Goal: Information Seeking & Learning: Compare options

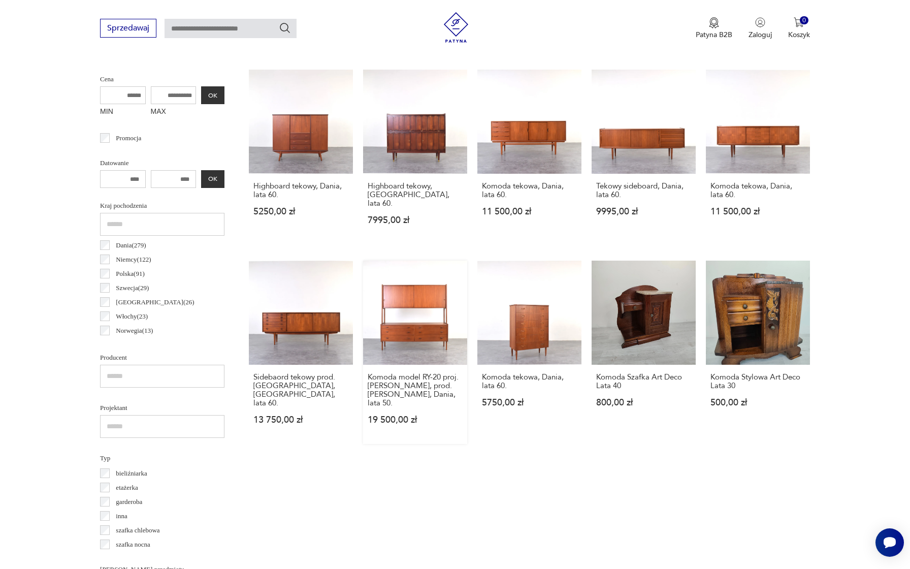
scroll to position [189, 0]
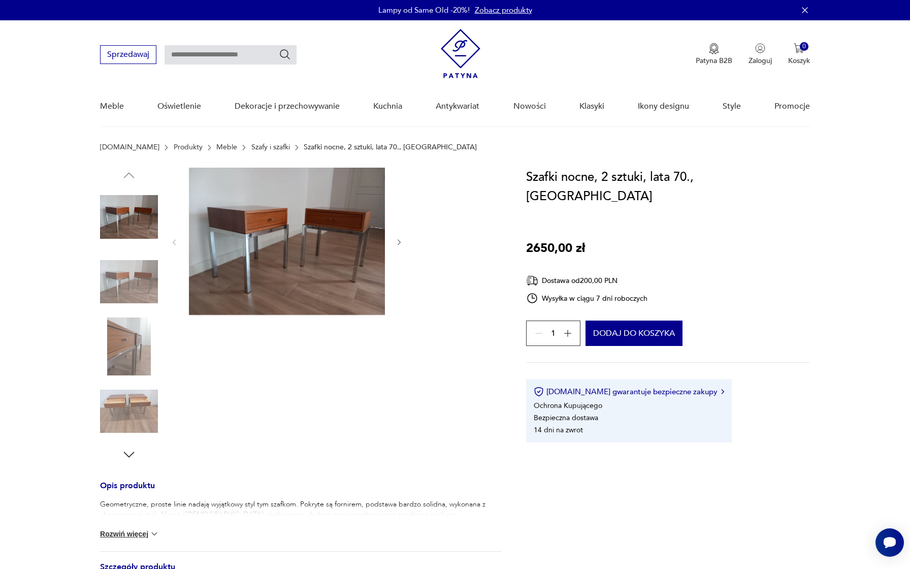
click at [251, 151] on link "Szafy i szafki" at bounding box center [270, 147] width 39 height 8
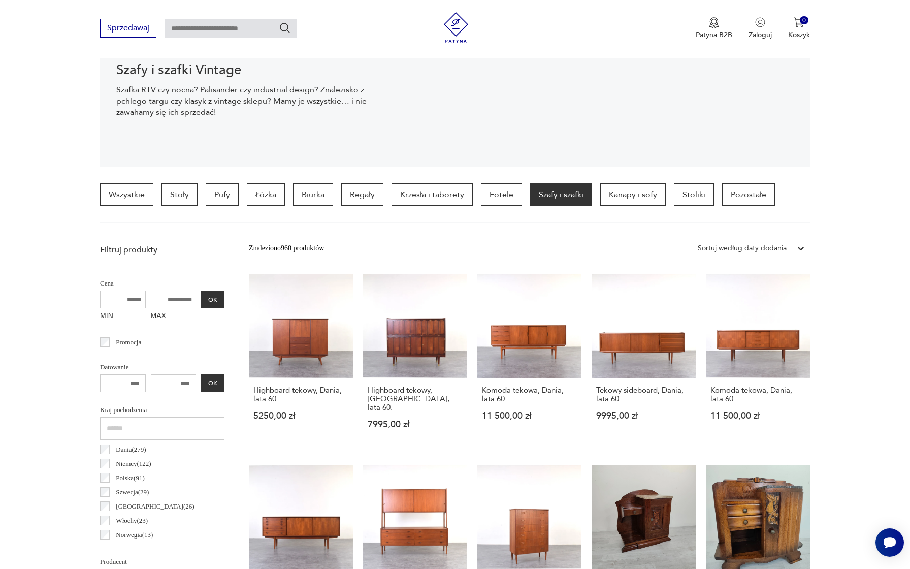
scroll to position [139, 0]
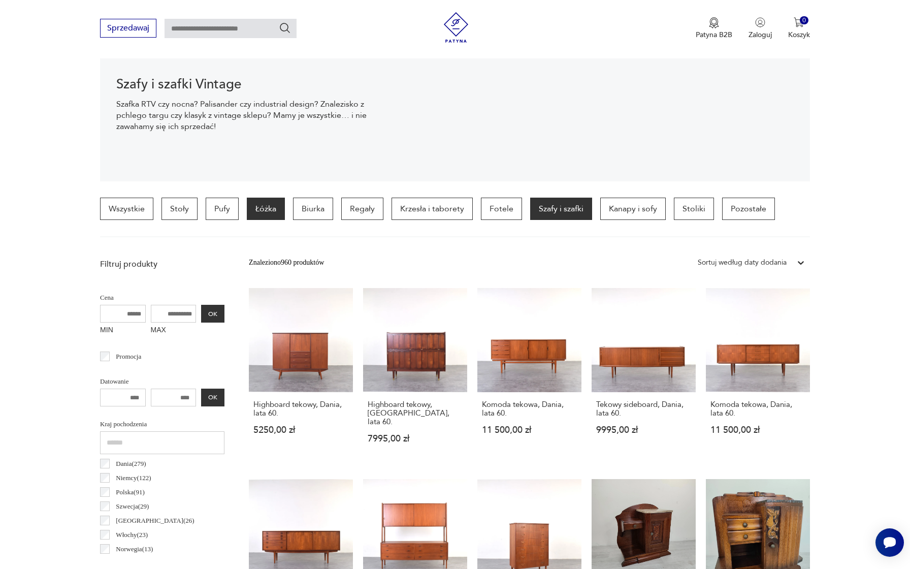
click at [275, 207] on p "Łóżka" at bounding box center [266, 209] width 38 height 22
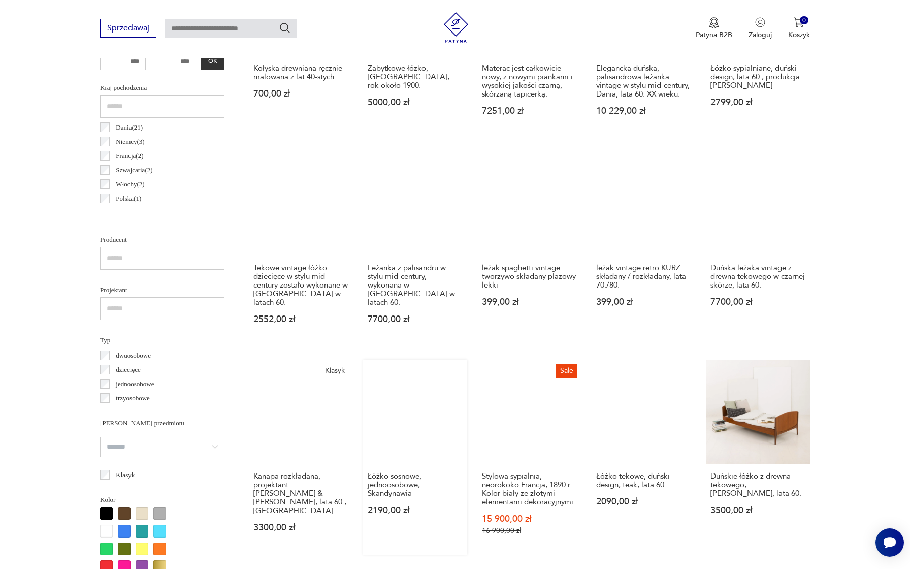
scroll to position [401, 0]
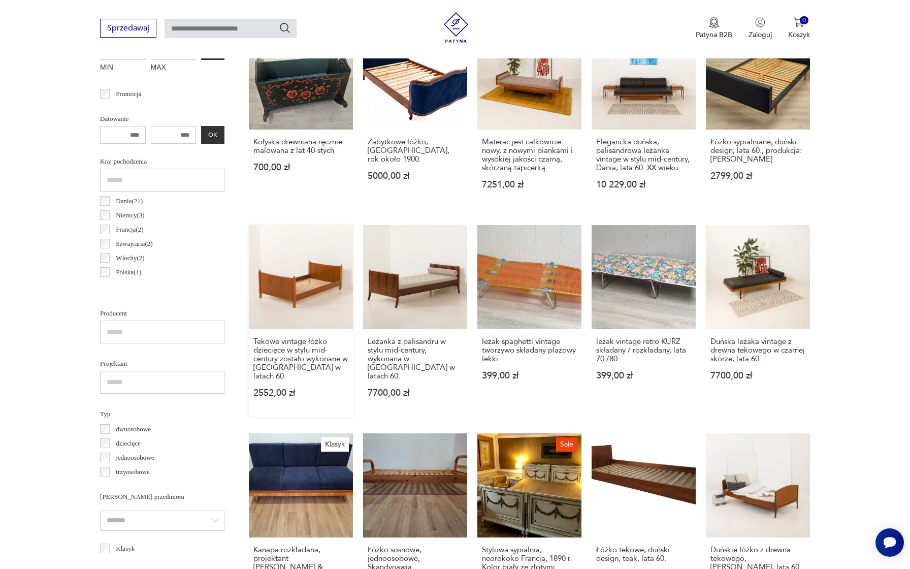
click at [288, 283] on link "Tekowe vintage łóżko dziecięce w stylu mid-century zostało wykonane w Danii w l…" at bounding box center [301, 321] width 104 height 192
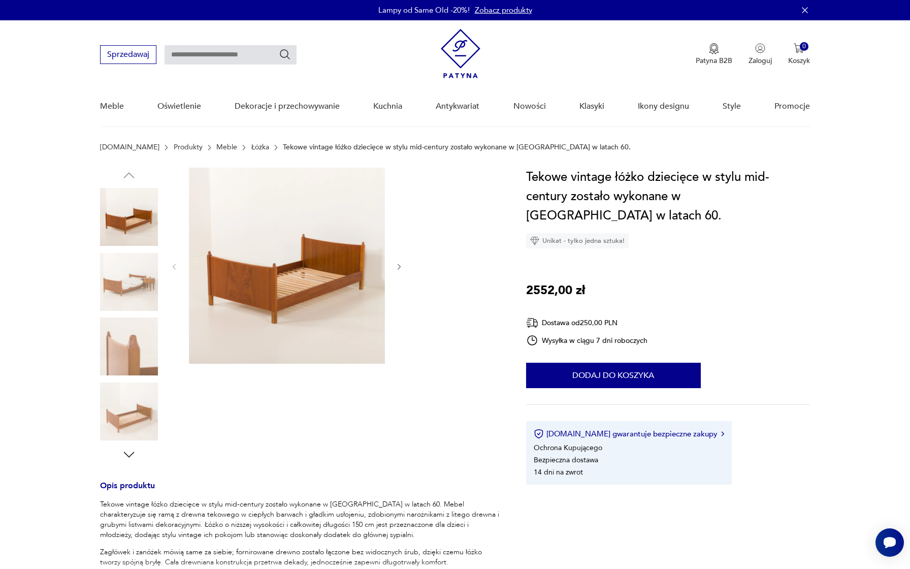
click at [135, 291] on img at bounding box center [129, 282] width 58 height 58
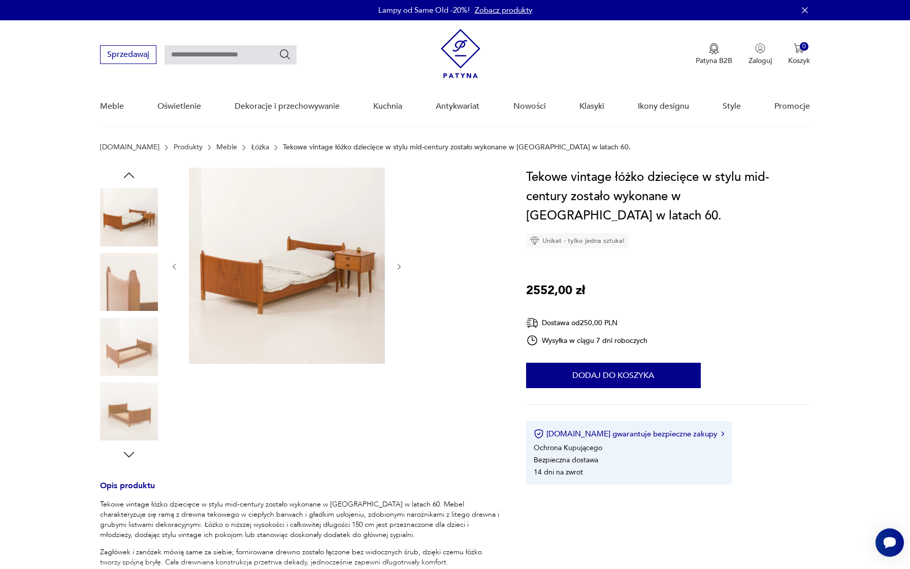
click at [126, 220] on img at bounding box center [129, 217] width 58 height 58
click at [127, 419] on img at bounding box center [129, 412] width 58 height 58
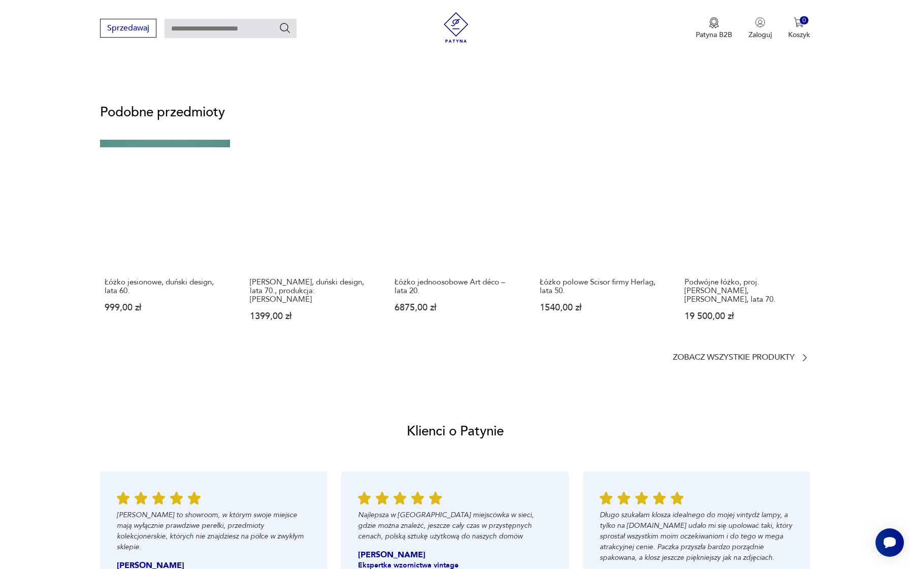
scroll to position [846, 0]
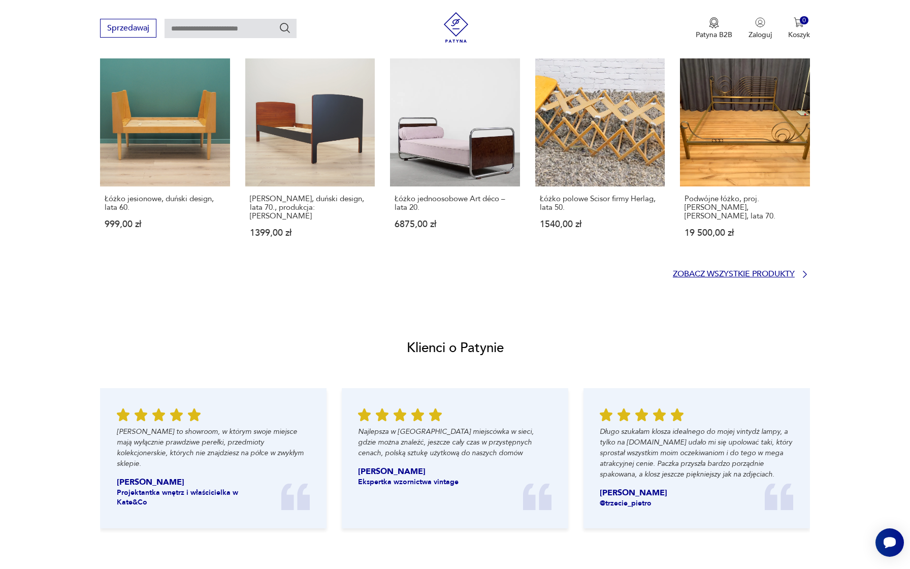
click at [737, 271] on p "Zobacz wszystkie produkty" at bounding box center [734, 274] width 122 height 7
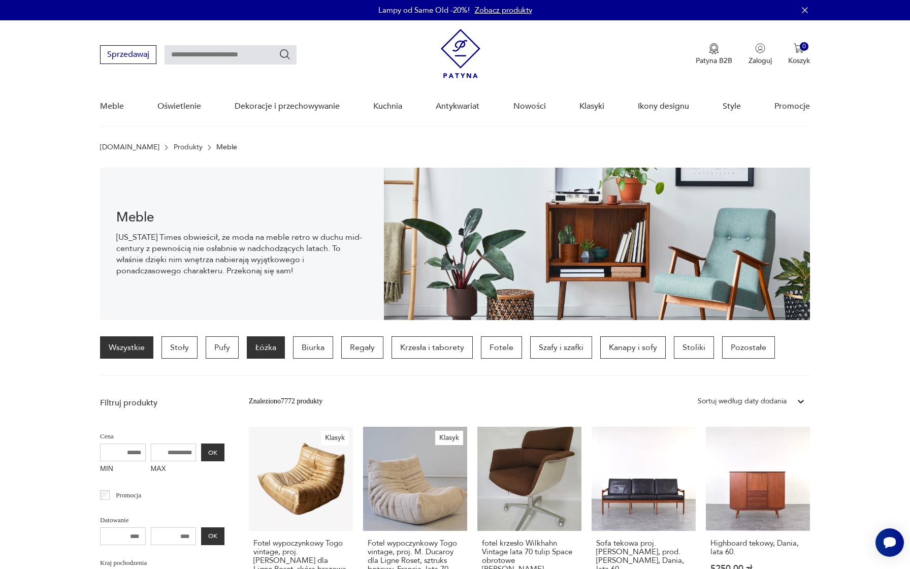
click at [260, 354] on p "Łóżka" at bounding box center [266, 347] width 38 height 22
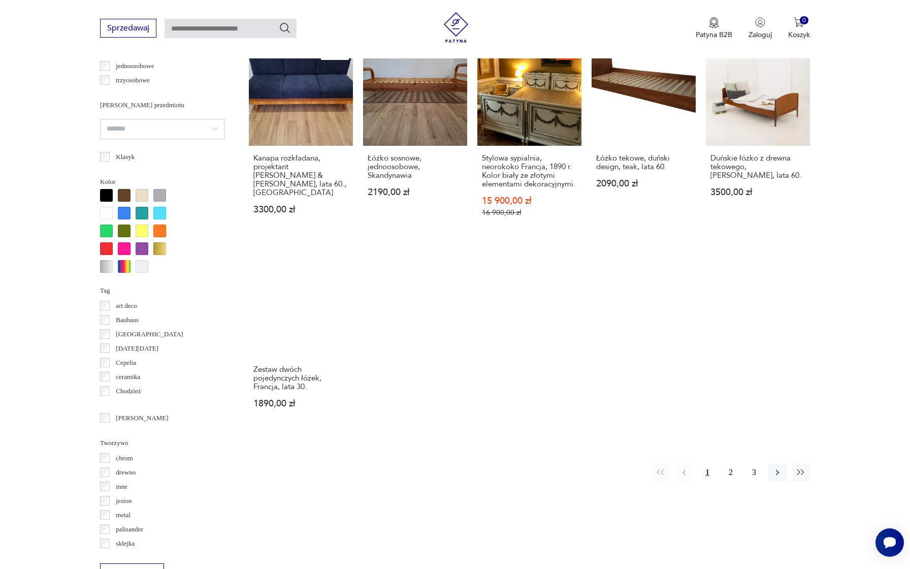
scroll to position [865, 0]
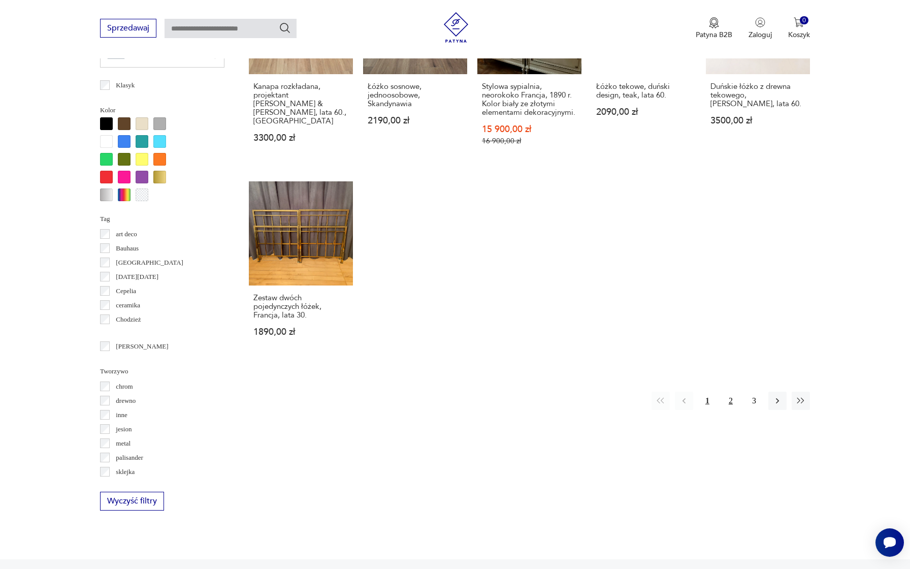
click at [732, 401] on button "2" at bounding box center [731, 401] width 18 height 18
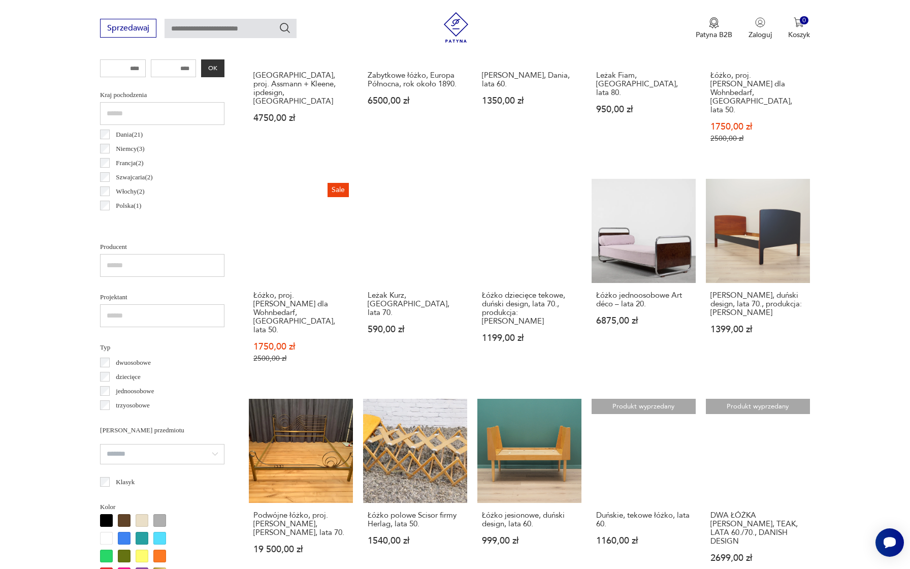
scroll to position [733, 0]
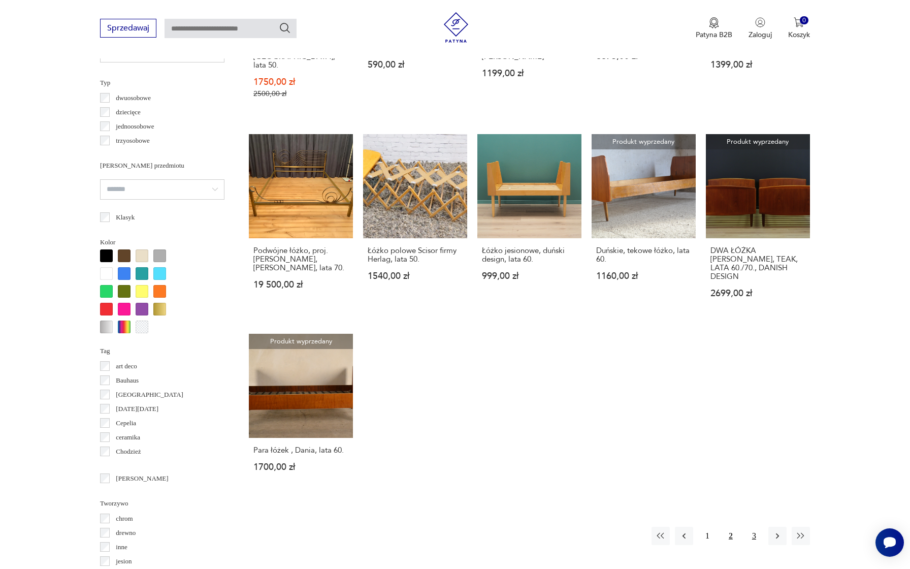
click at [756, 527] on button "3" at bounding box center [754, 536] width 18 height 18
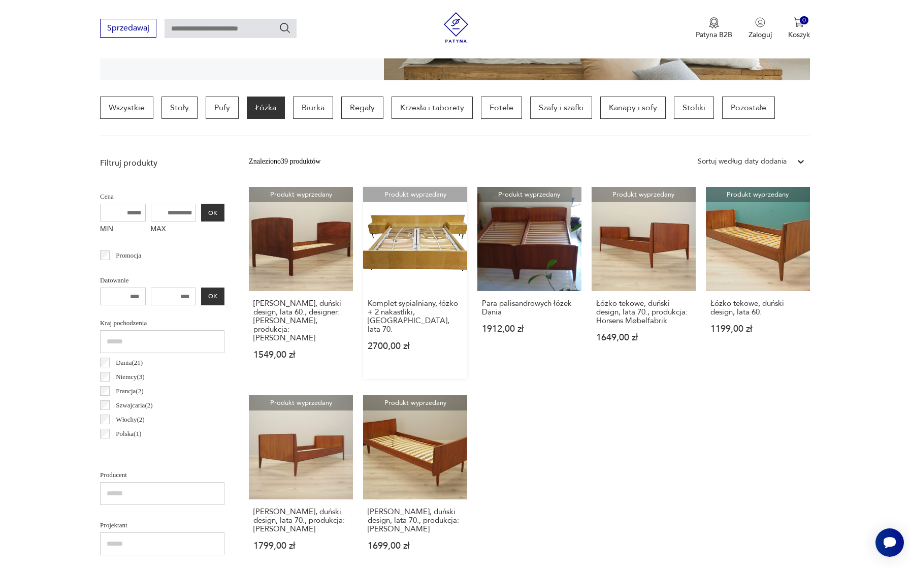
click at [410, 261] on link "Produkt wyprzedany Komplet sypialniany, łóżko + 2 nakastliki, [GEOGRAPHIC_DATA]…" at bounding box center [415, 283] width 104 height 192
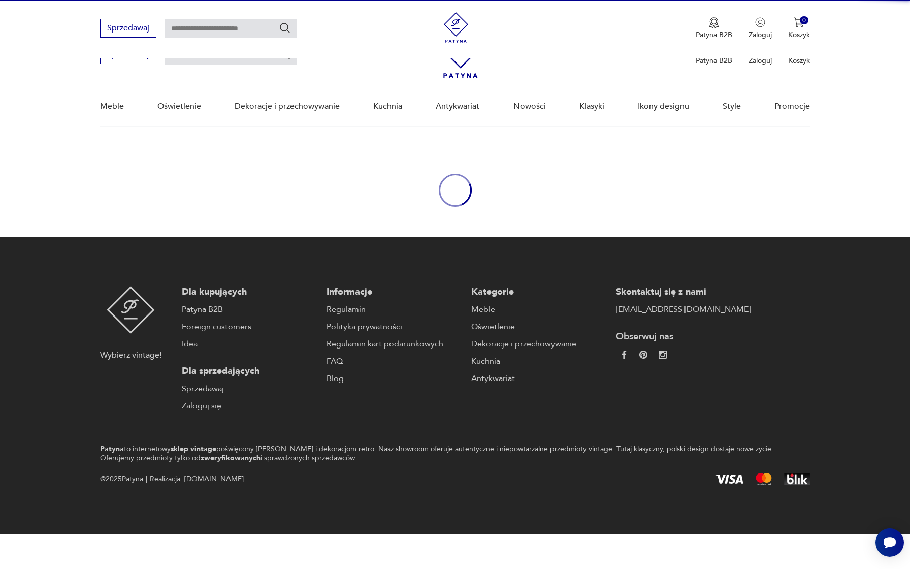
scroll to position [128, 0]
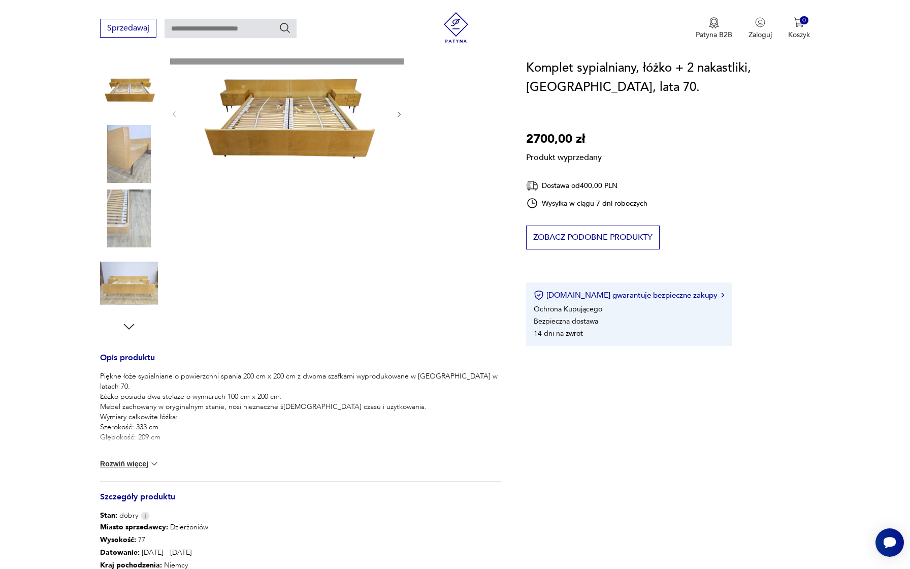
click at [126, 282] on div "Produkt wyprzedany Opis produktu Piękne łoże sypialniane o powierzchni spania 2…" at bounding box center [301, 356] width 402 height 632
click at [654, 108] on div "Komplet sypialniany, łóżko + 2 nakastliki, [GEOGRAPHIC_DATA], lata 70. 2700,00 …" at bounding box center [668, 202] width 284 height 288
click at [670, 107] on div "Komplet sypialniany, łóżko + 2 nakastliki, [GEOGRAPHIC_DATA], lata 70. 2700,00 …" at bounding box center [668, 202] width 284 height 288
click at [659, 107] on div "Komplet sypialniany, łóżko + 2 nakastliki, [GEOGRAPHIC_DATA], lata 70. 2700,00 …" at bounding box center [668, 202] width 284 height 288
